Goal: Information Seeking & Learning: Learn about a topic

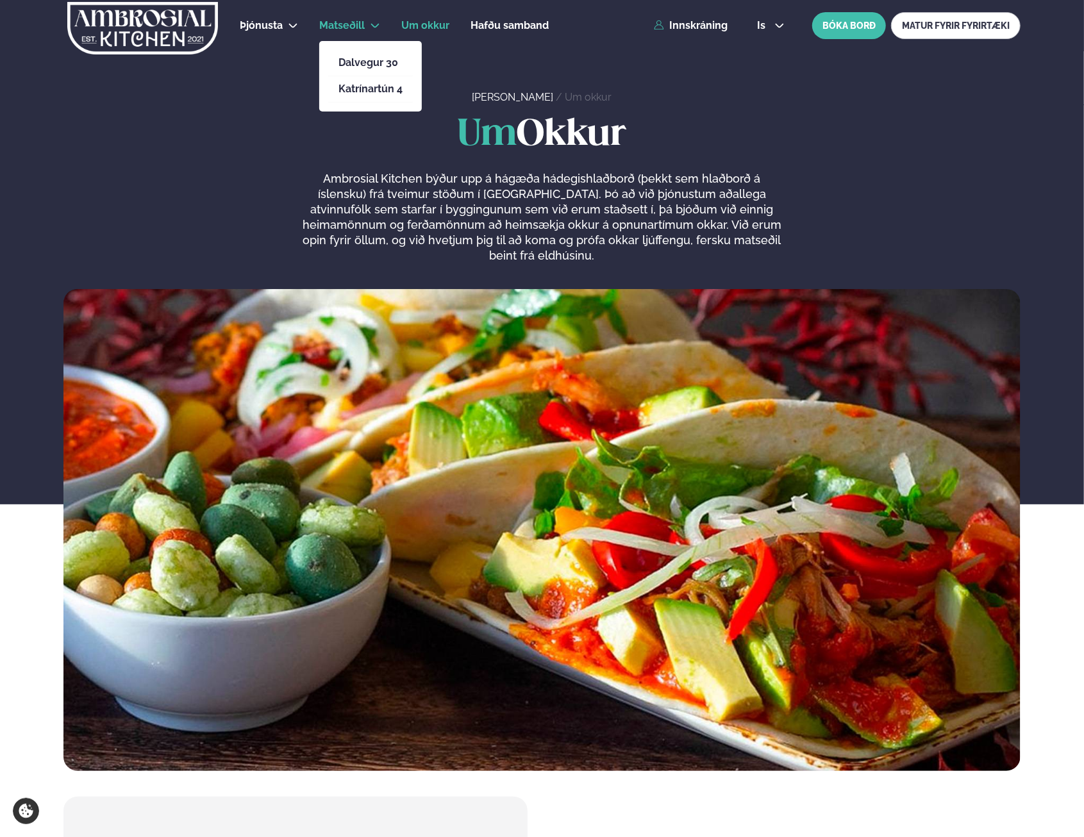
click at [352, 22] on span "Matseðill" at bounding box center [342, 25] width 46 height 12
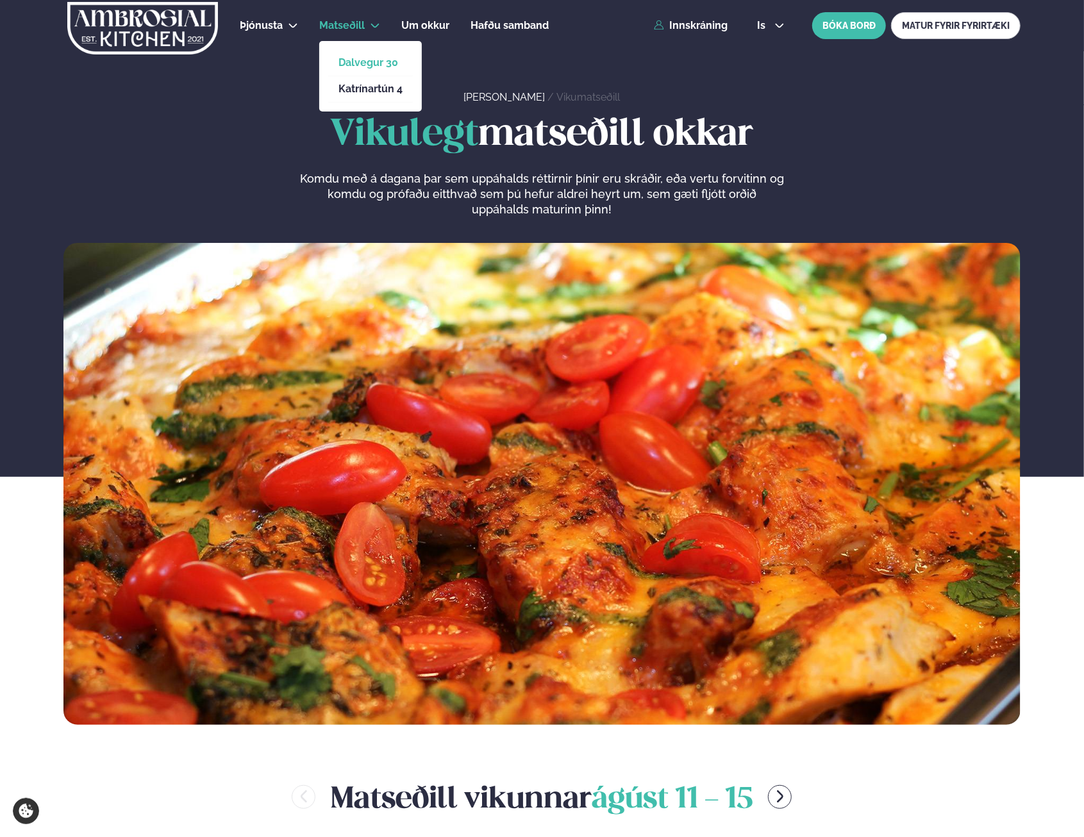
click at [371, 59] on link "Dalvegur 30" at bounding box center [371, 63] width 64 height 10
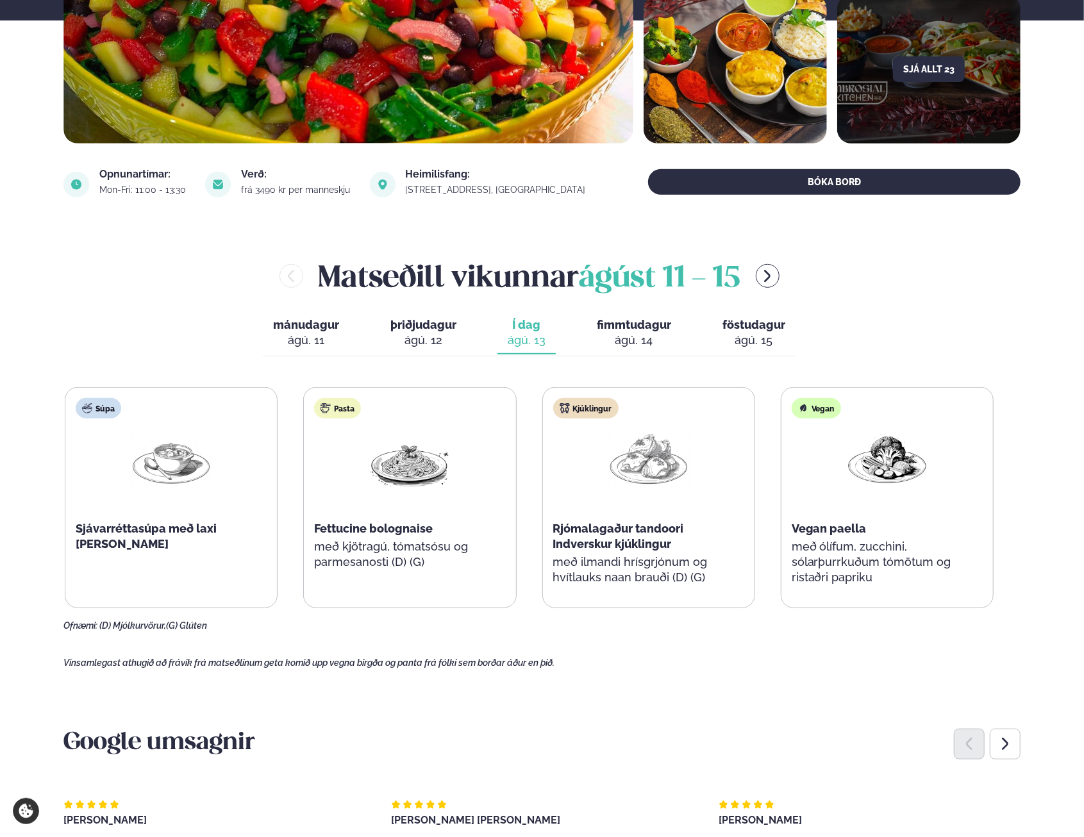
scroll to position [321, 0]
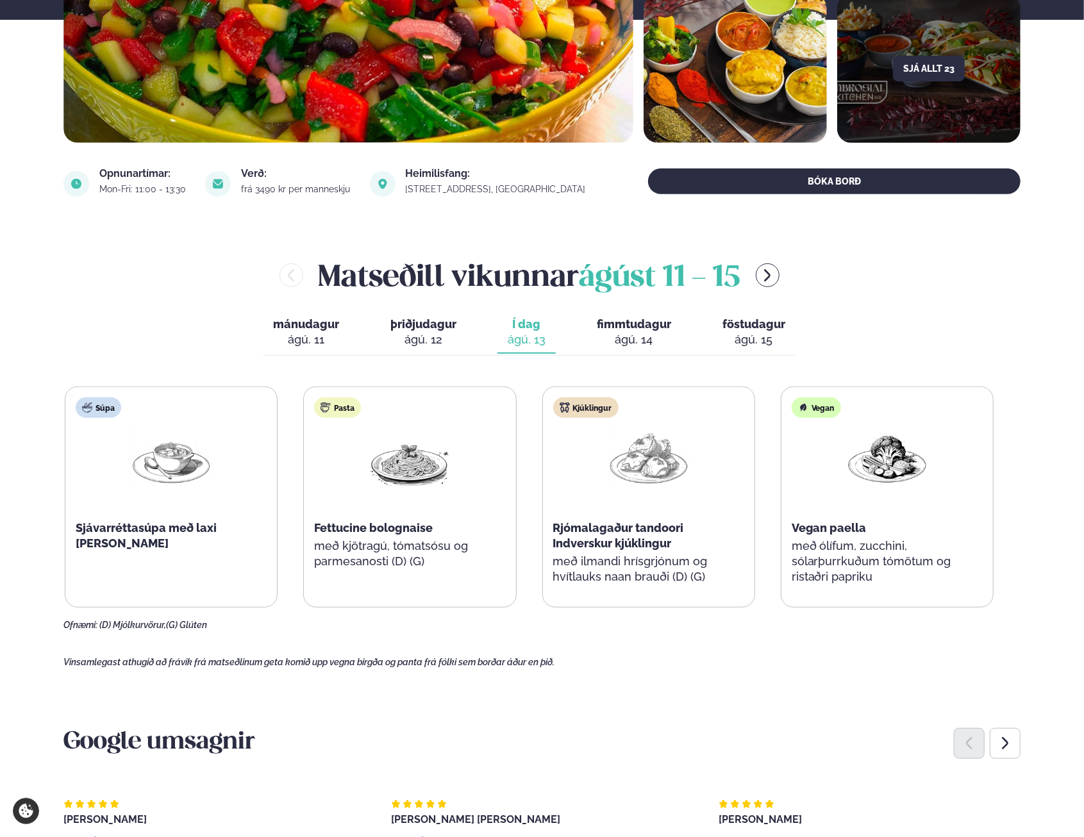
click at [653, 329] on span "fimmtudagur" at bounding box center [634, 323] width 74 height 13
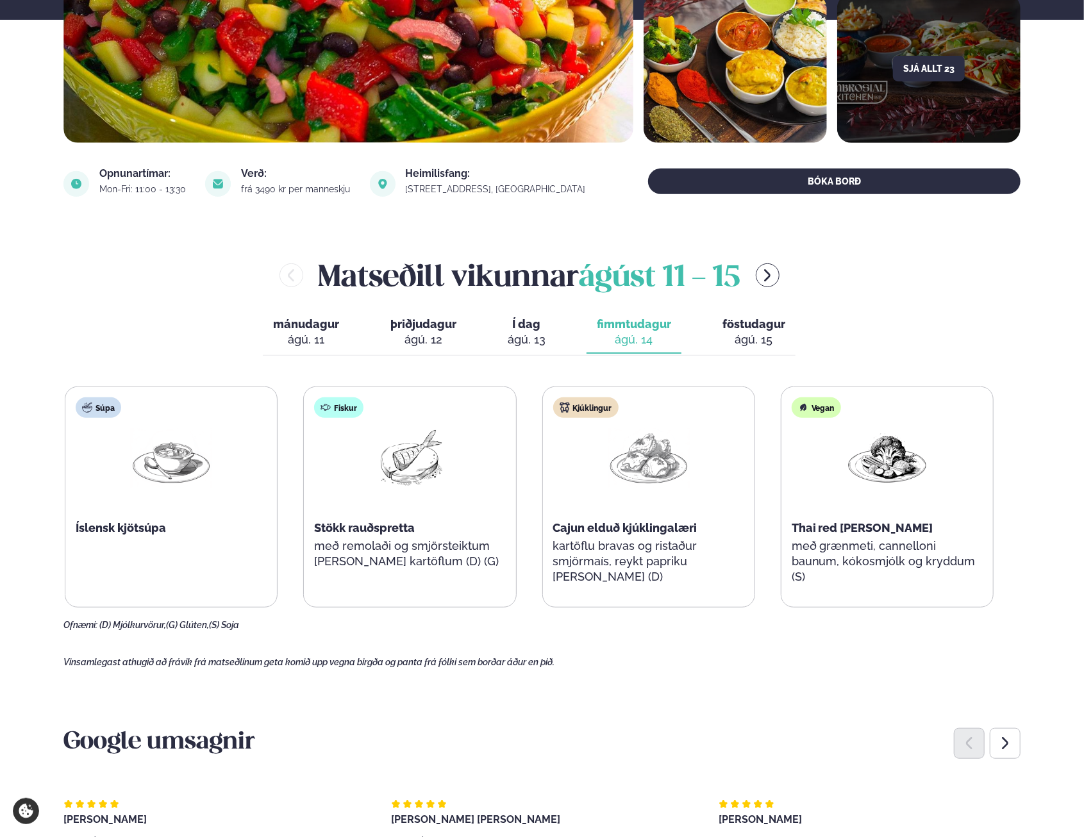
click at [735, 336] on div "ágú. 15" at bounding box center [754, 339] width 63 height 15
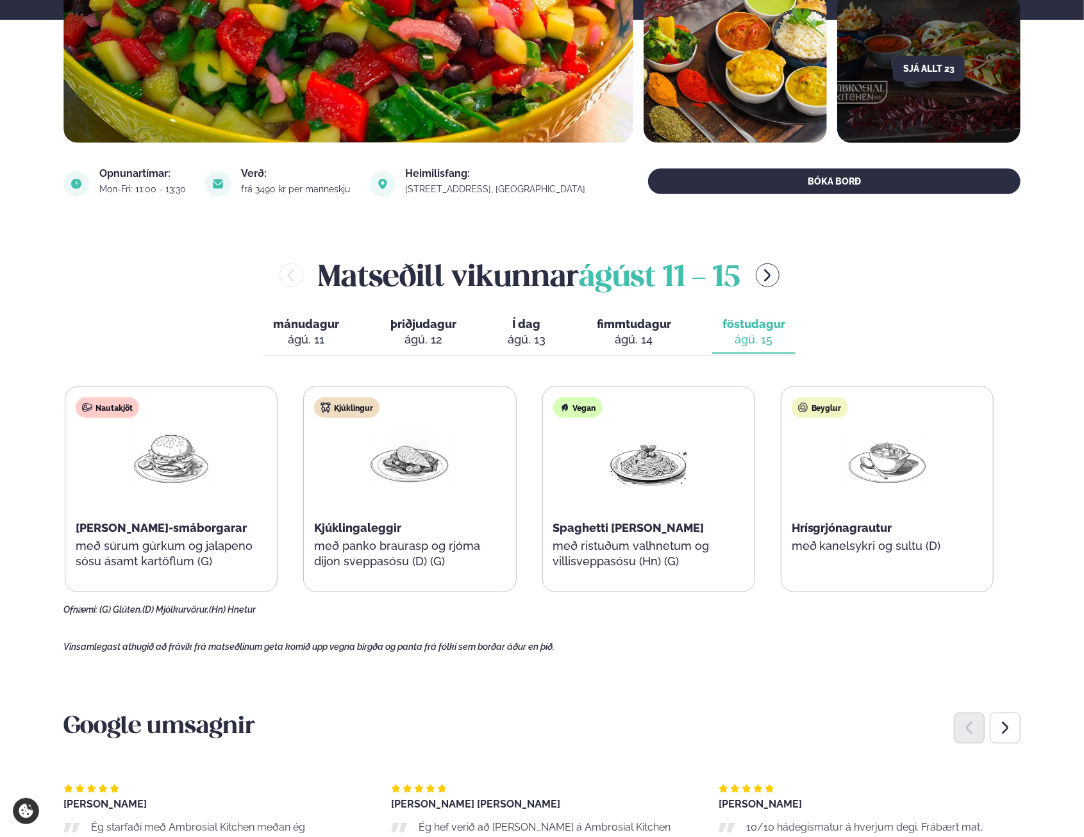
click at [672, 335] on button "fimmtudagur fim. [DATE]" at bounding box center [634, 333] width 95 height 42
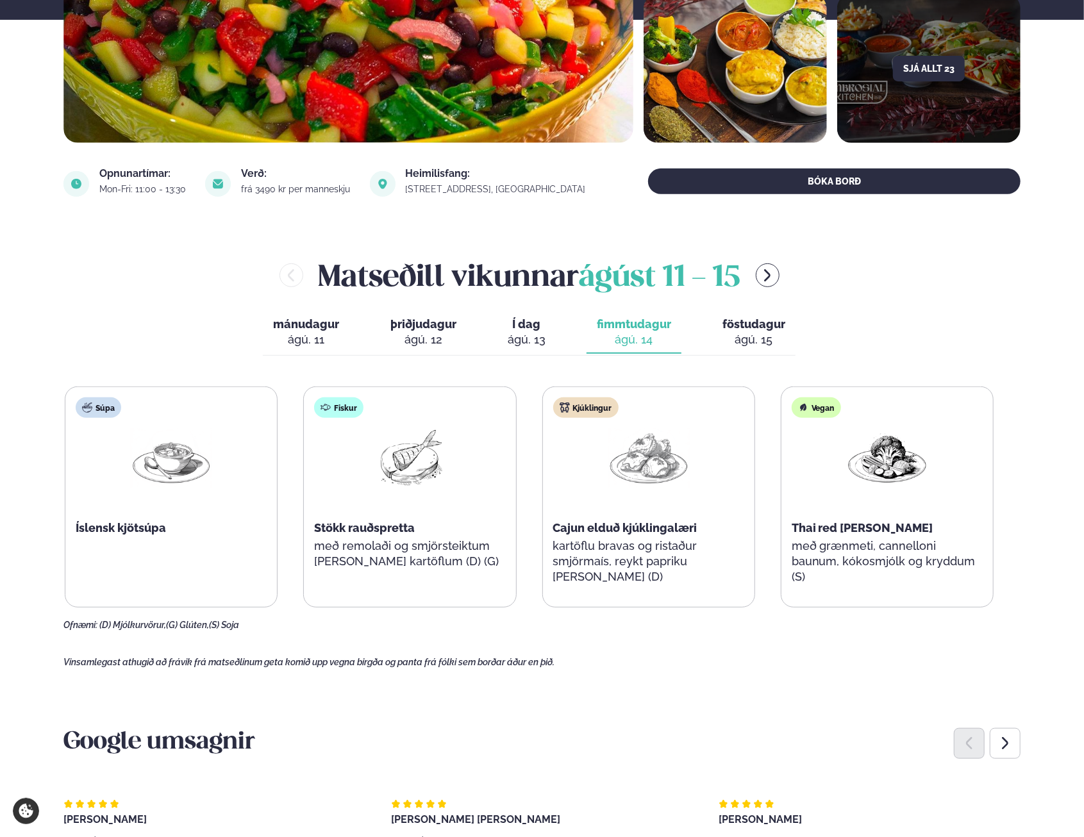
click at [725, 333] on div "ágú. 15" at bounding box center [754, 339] width 63 height 15
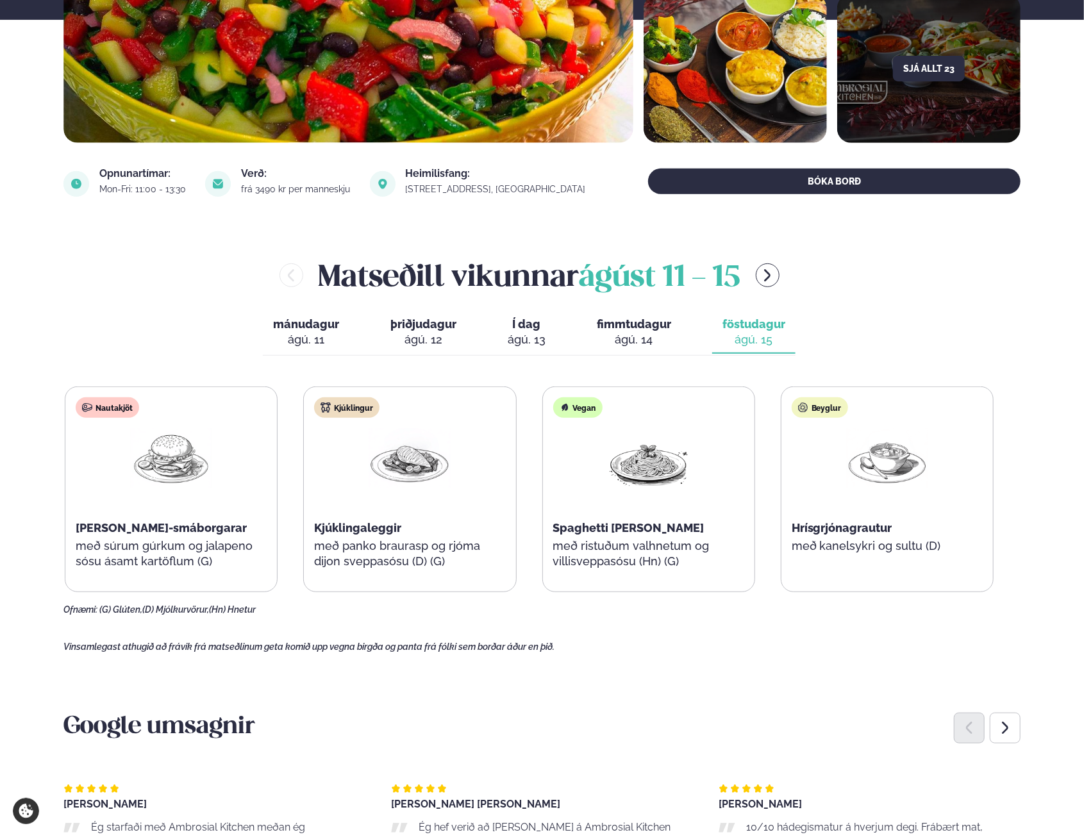
click at [531, 338] on div "ágú. 13" at bounding box center [527, 339] width 38 height 15
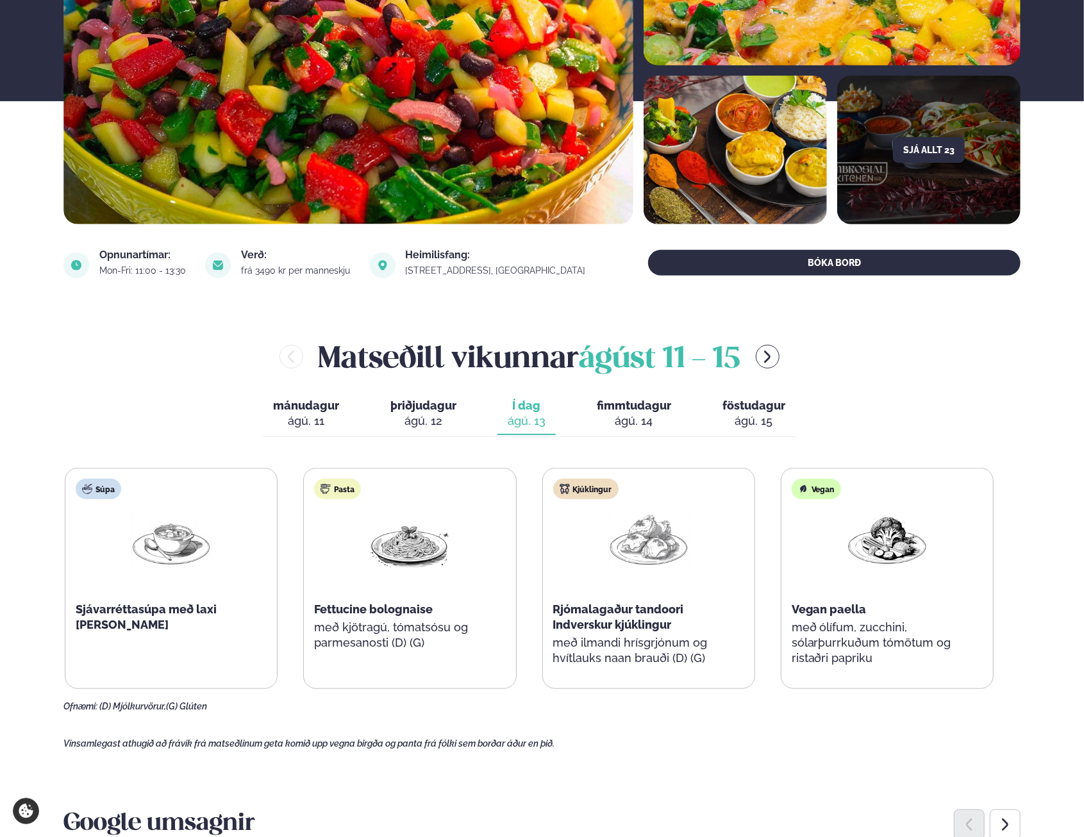
scroll to position [128, 0]
